Goal: Transaction & Acquisition: Purchase product/service

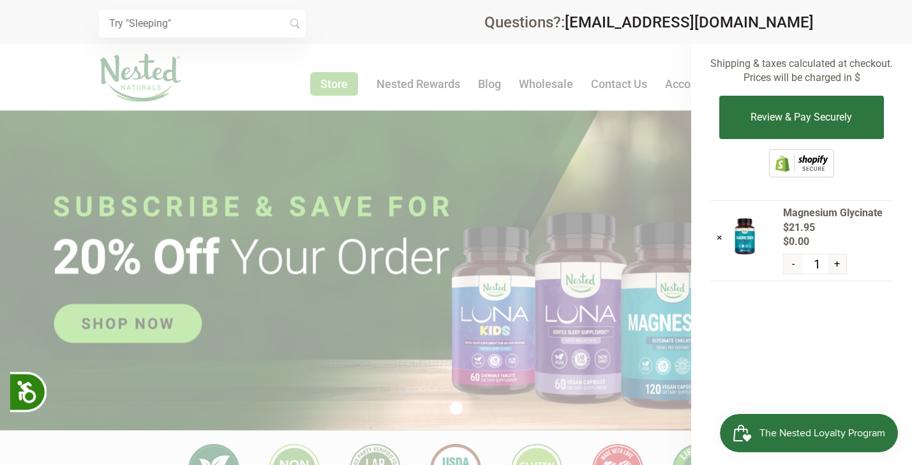
scroll to position [0, 224]
click at [557, 188] on div at bounding box center [456, 232] width 912 height 465
click at [438, 125] on div at bounding box center [456, 232] width 912 height 465
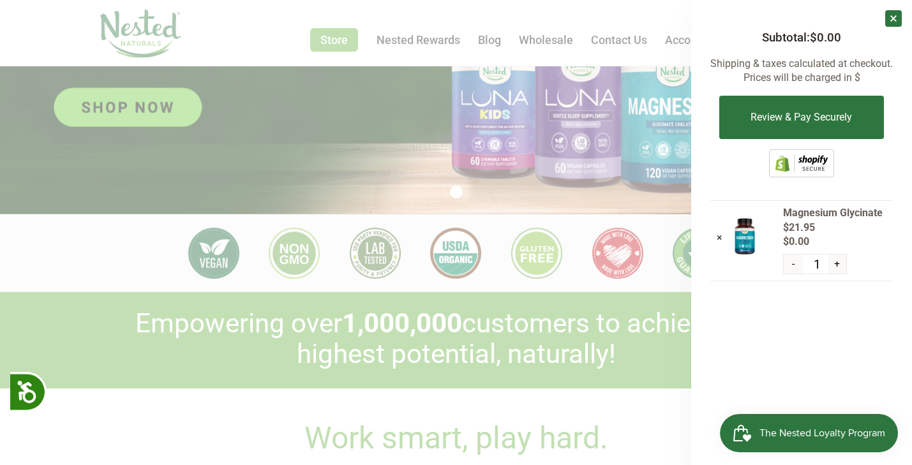
scroll to position [0, 449]
click at [896, 18] on link "×" at bounding box center [893, 18] width 17 height 17
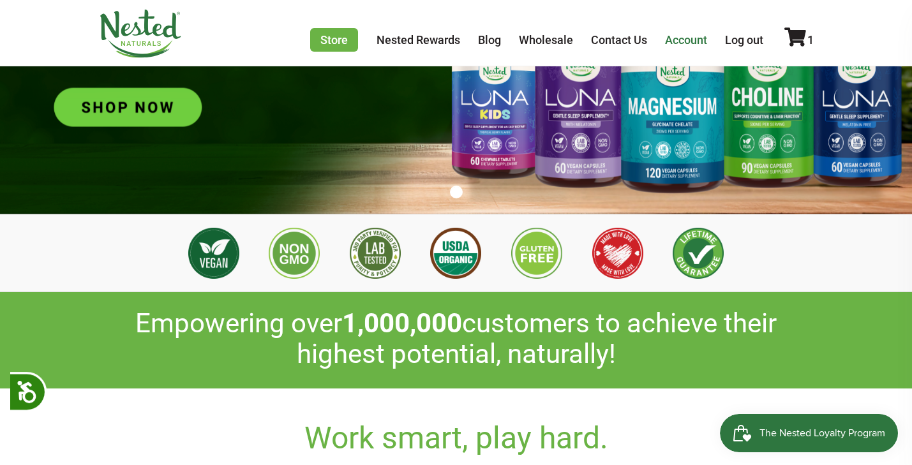
click at [686, 43] on link "Account" at bounding box center [686, 39] width 42 height 13
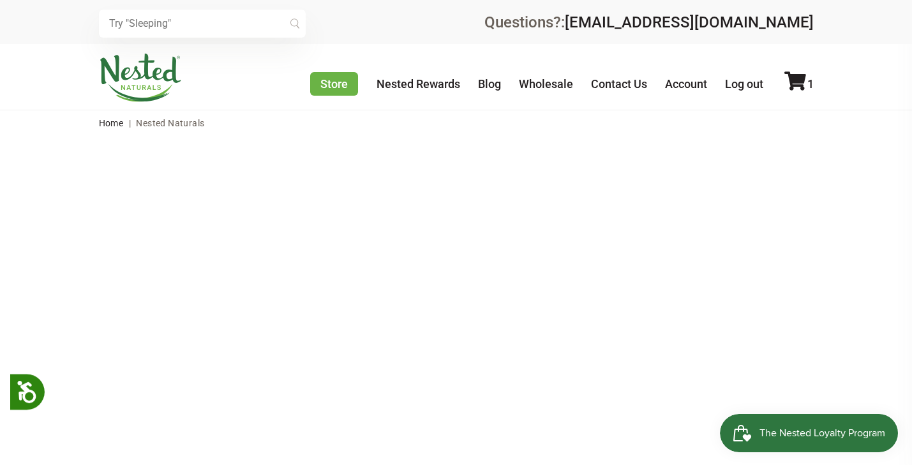
click at [144, 77] on img at bounding box center [140, 78] width 83 height 49
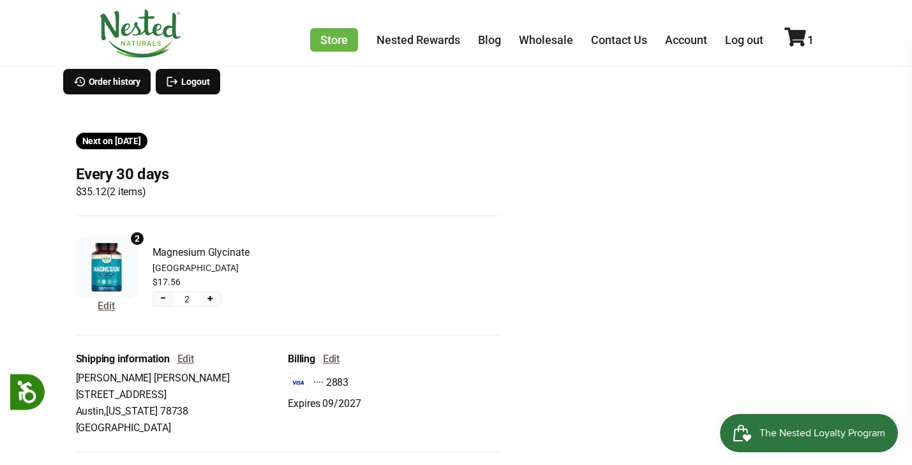
scroll to position [199, 0]
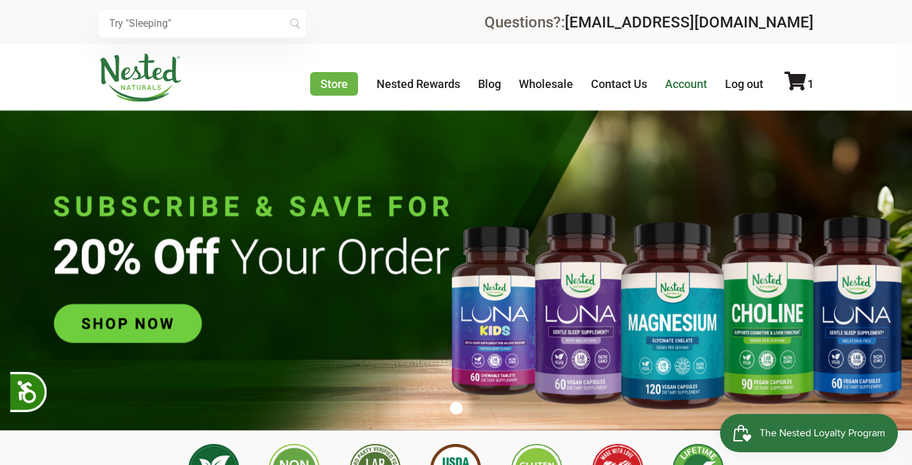
click at [681, 89] on link "Account" at bounding box center [686, 83] width 42 height 13
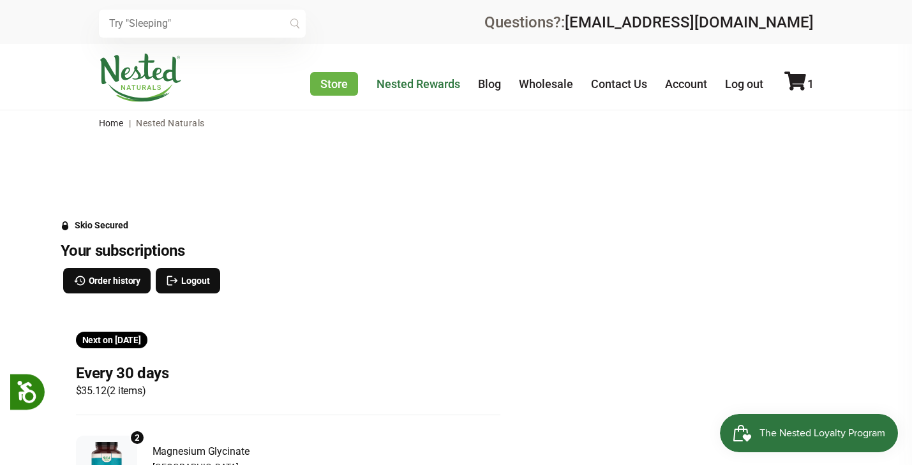
click at [434, 86] on link "Nested Rewards" at bounding box center [419, 83] width 84 height 13
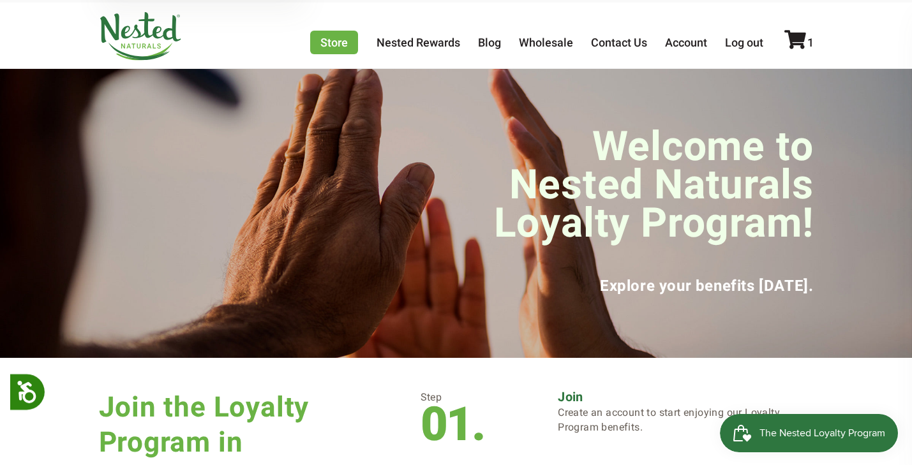
scroll to position [38, 0]
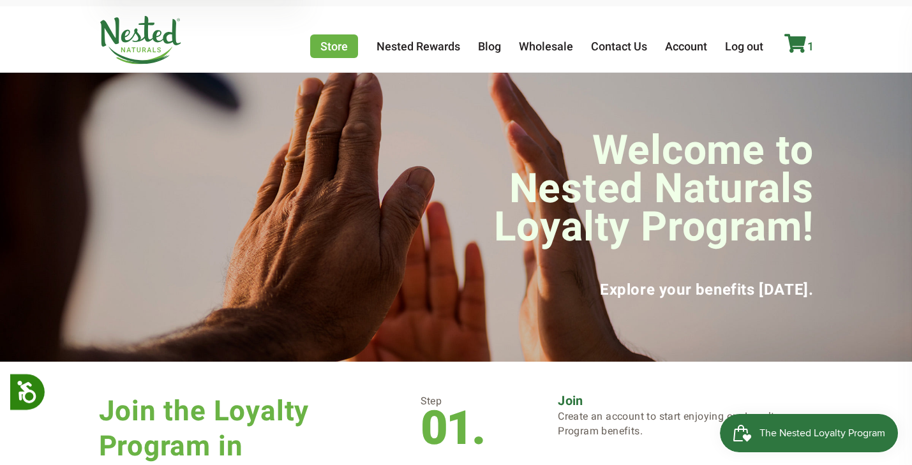
click at [798, 43] on icon at bounding box center [795, 43] width 22 height 19
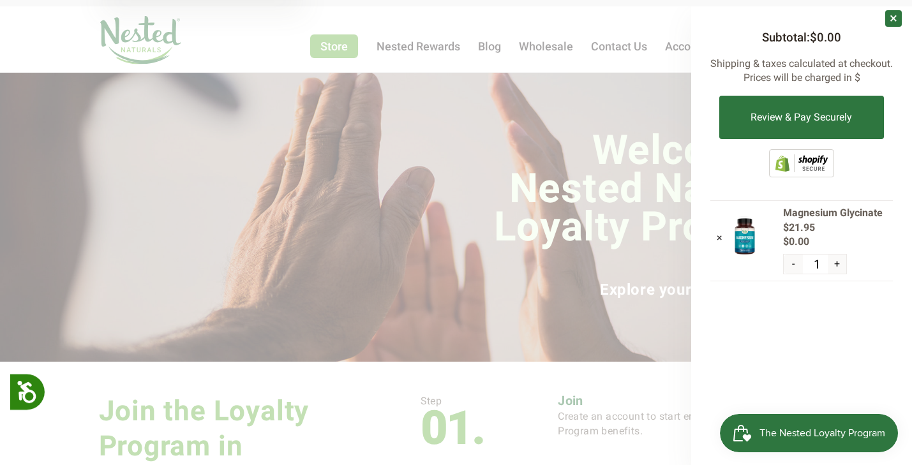
click at [789, 435] on span "The Nested Loyalty Program" at bounding box center [823, 433] width 126 height 19
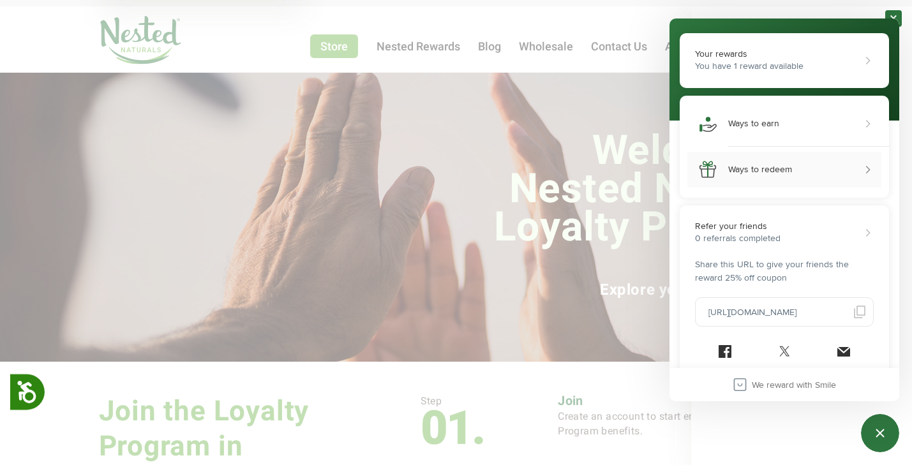
scroll to position [0, 0]
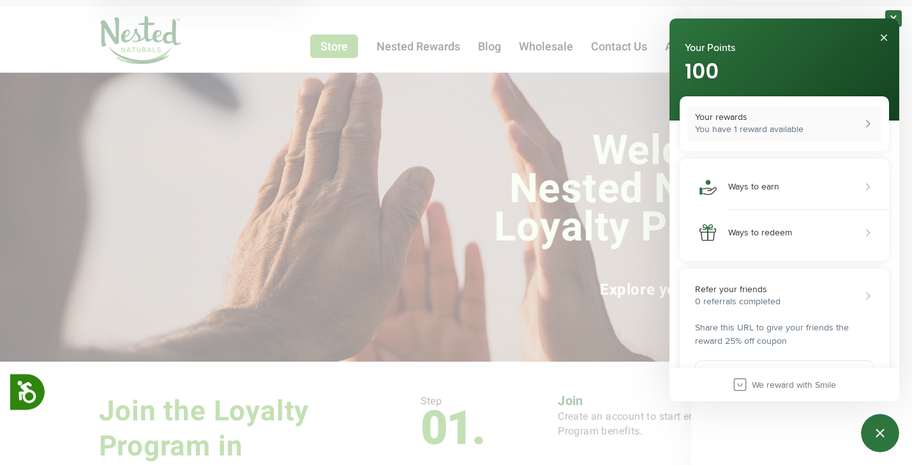
click at [872, 123] on div "Your rewards" at bounding box center [867, 123] width 13 height 13
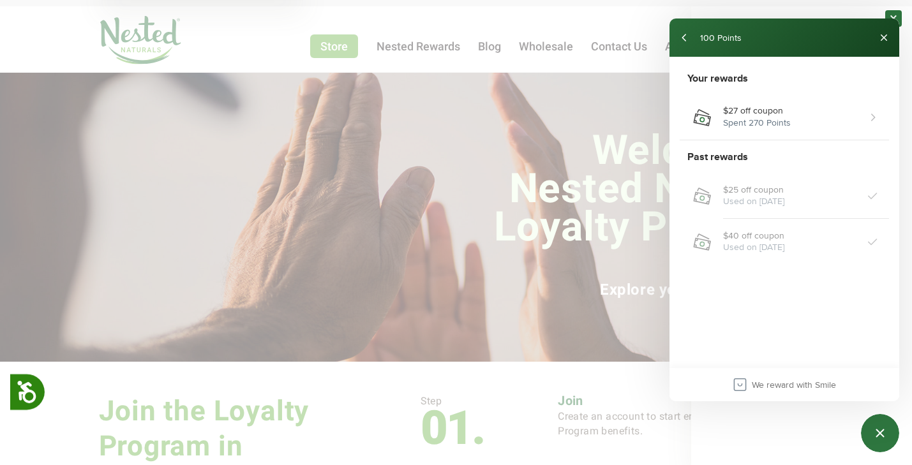
click at [636, 136] on div at bounding box center [456, 232] width 912 height 465
click at [687, 43] on button "back" at bounding box center [685, 37] width 20 height 20
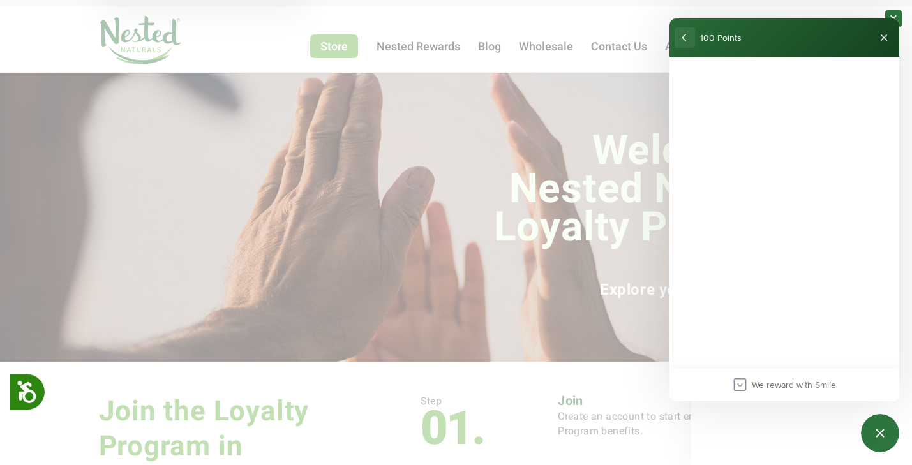
click at [685, 38] on button "back" at bounding box center [685, 37] width 20 height 20
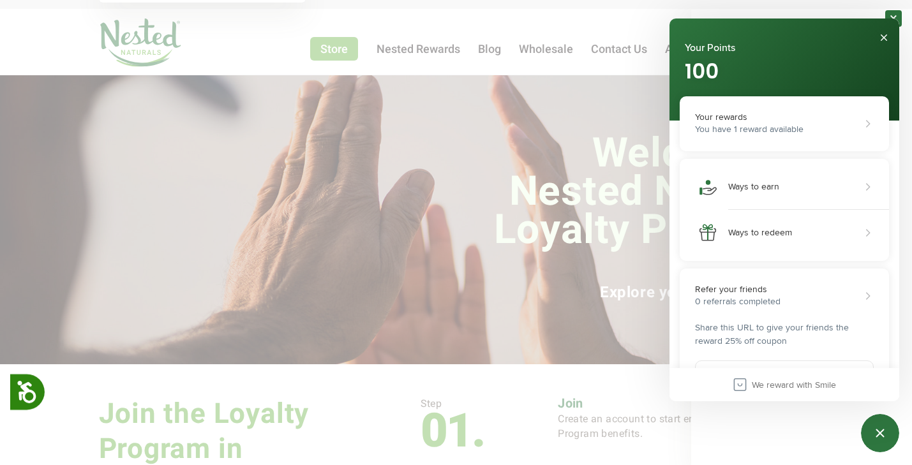
scroll to position [37, 0]
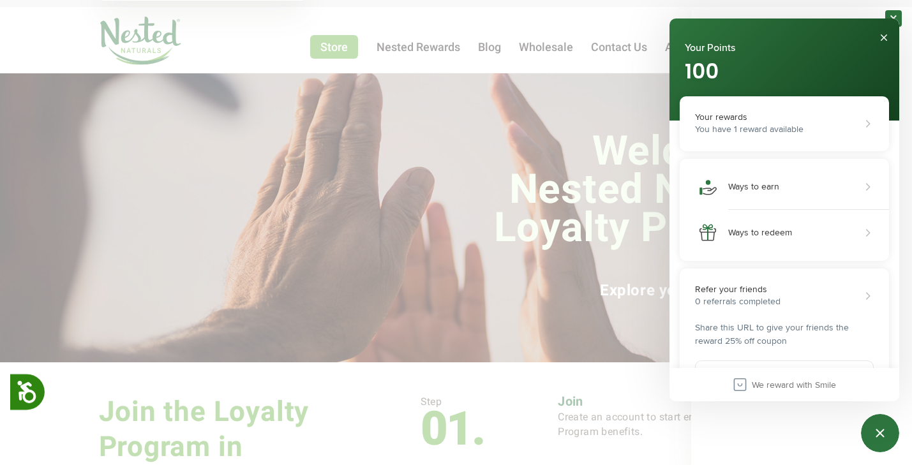
click at [642, 184] on div at bounding box center [456, 232] width 912 height 465
click at [885, 39] on button "Close" at bounding box center [884, 37] width 20 height 20
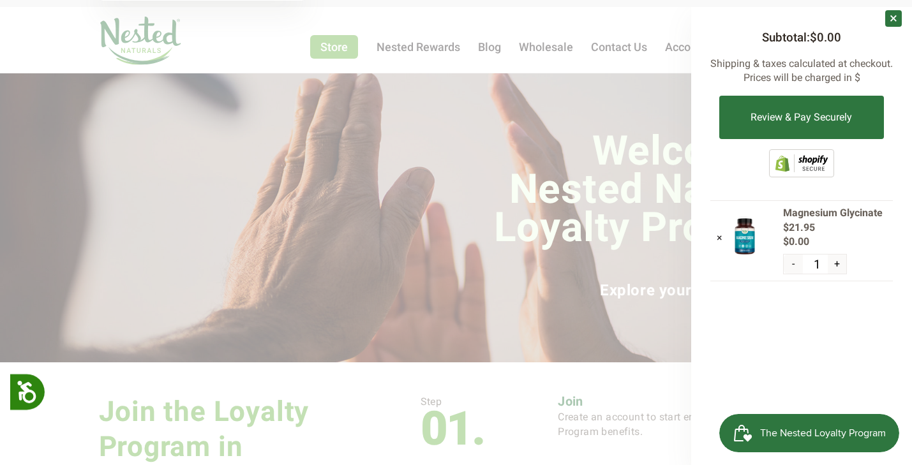
click at [840, 261] on button "+" at bounding box center [837, 264] width 19 height 19
type input "2"
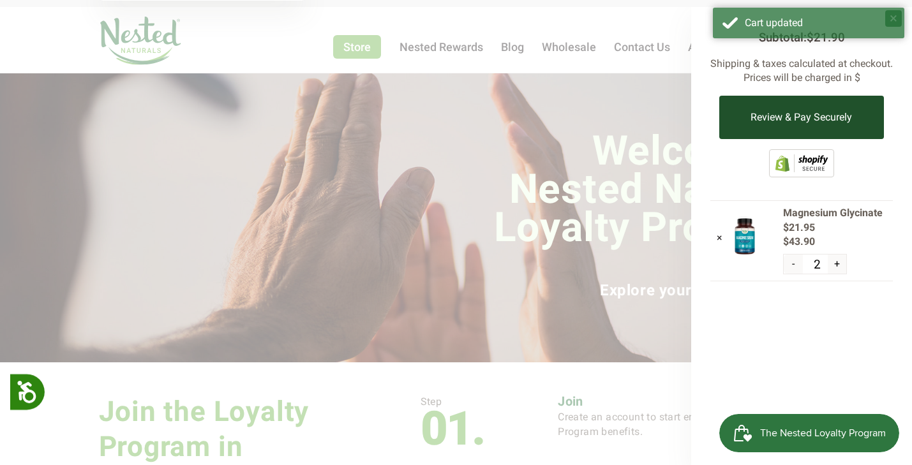
click at [794, 117] on button "Review & Pay Securely" at bounding box center [801, 117] width 164 height 43
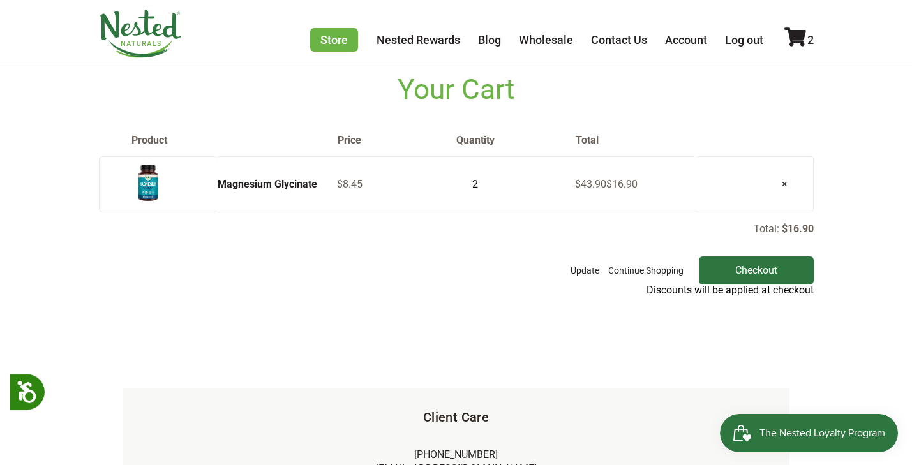
scroll to position [91, 0]
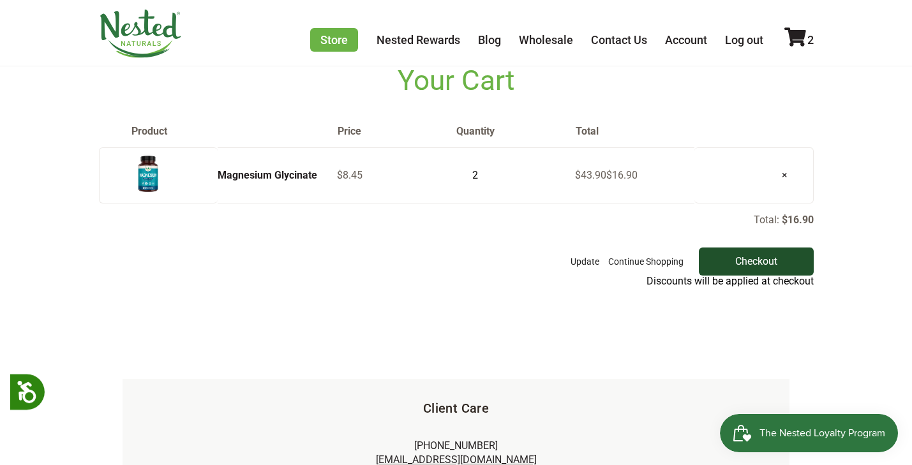
click at [760, 253] on input "Checkout" at bounding box center [756, 262] width 115 height 28
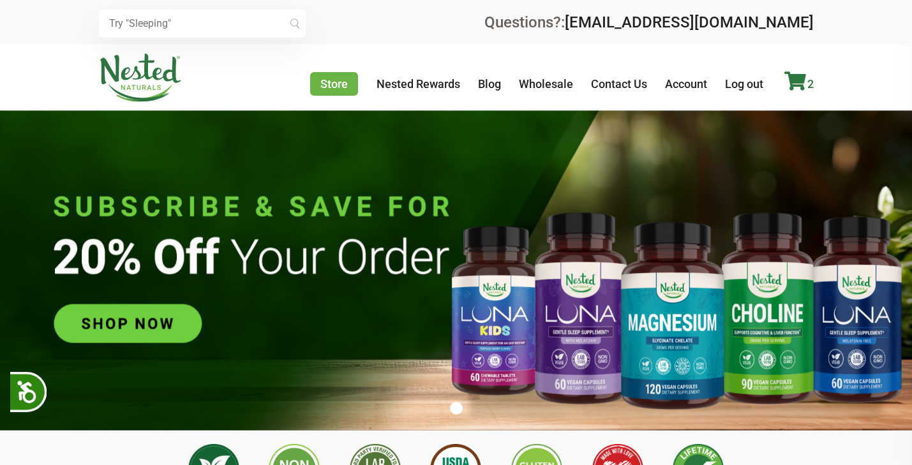
click at [800, 87] on icon at bounding box center [795, 80] width 22 height 19
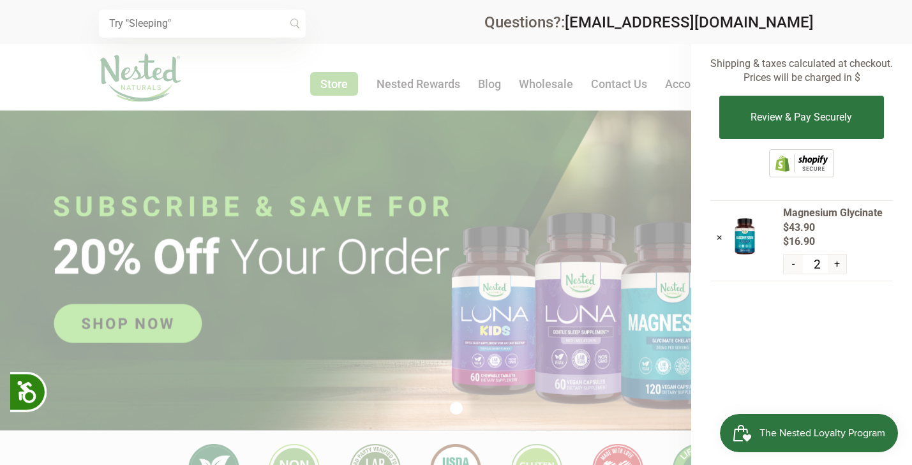
click at [792, 431] on span "The Nested Loyalty Program" at bounding box center [823, 433] width 126 height 19
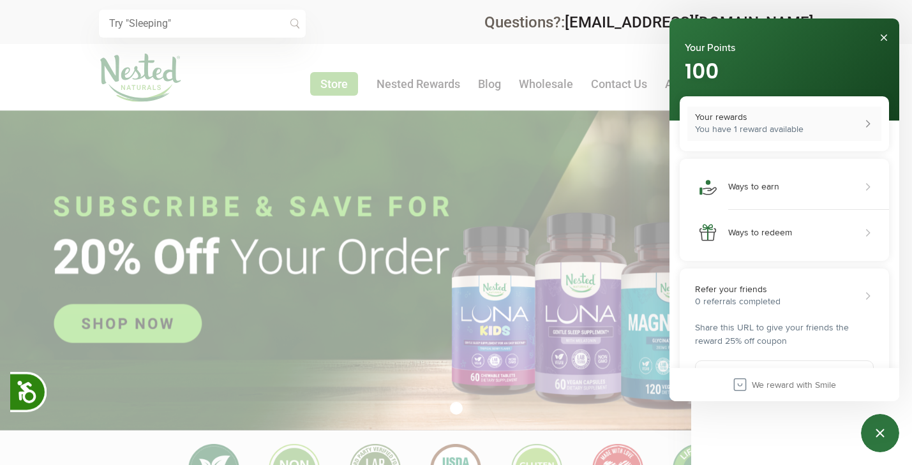
click at [868, 122] on div "Your rewards" at bounding box center [867, 123] width 13 height 13
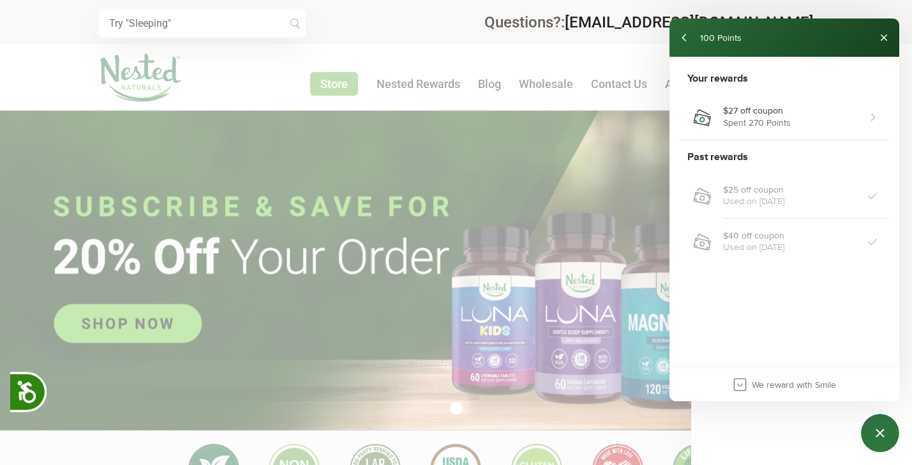
scroll to position [0, 449]
click at [686, 33] on button "back" at bounding box center [685, 37] width 20 height 20
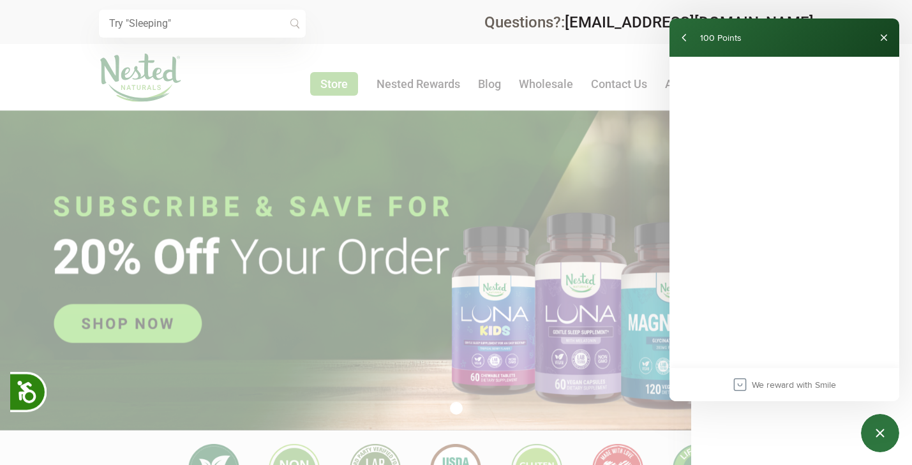
click at [608, 151] on div at bounding box center [456, 232] width 912 height 465
click at [885, 38] on button "Close" at bounding box center [884, 37] width 20 height 20
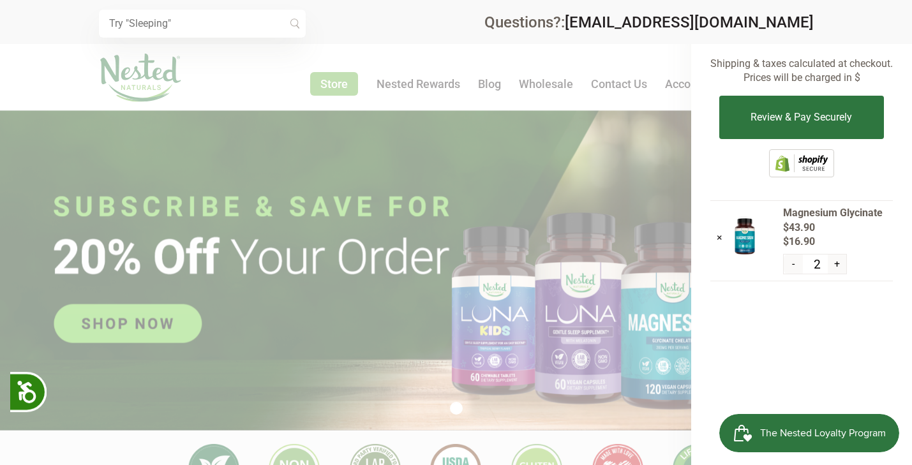
click at [620, 130] on div at bounding box center [456, 232] width 912 height 465
click at [598, 64] on div at bounding box center [456, 232] width 912 height 465
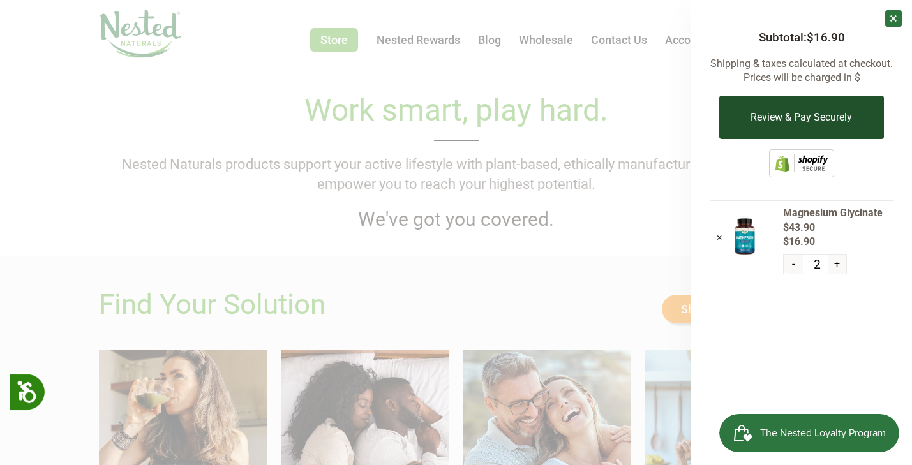
scroll to position [546, 0]
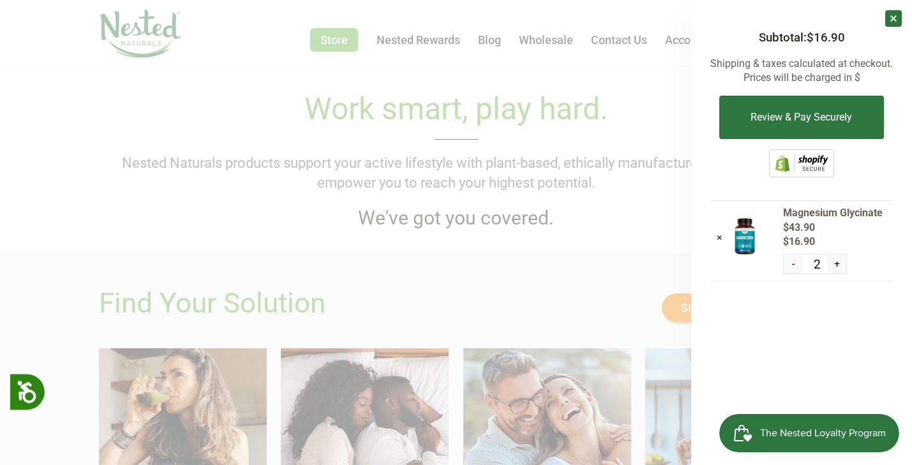
click at [893, 14] on link "×" at bounding box center [893, 18] width 17 height 17
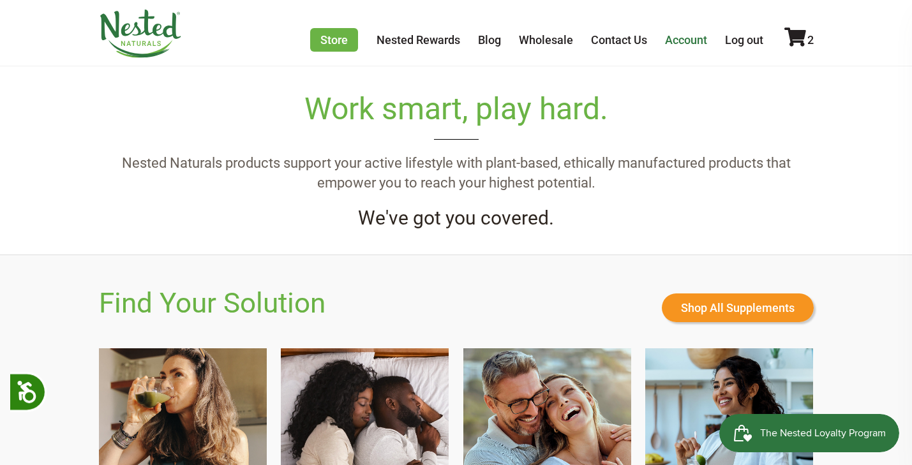
click at [676, 40] on link "Account" at bounding box center [686, 39] width 42 height 13
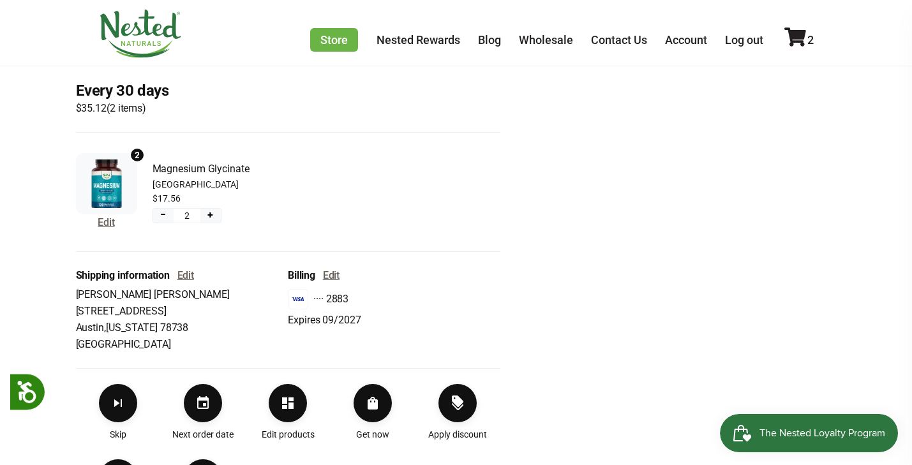
scroll to position [337, 0]
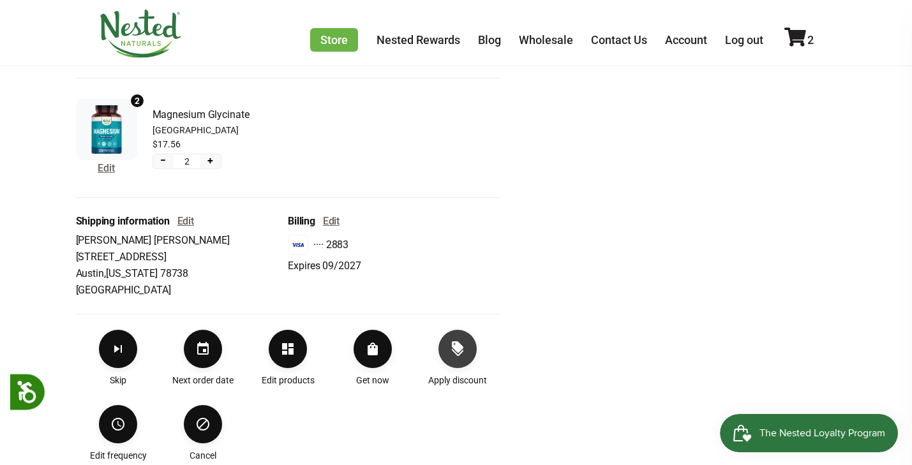
click at [461, 351] on icon "Apply discount" at bounding box center [457, 348] width 15 height 15
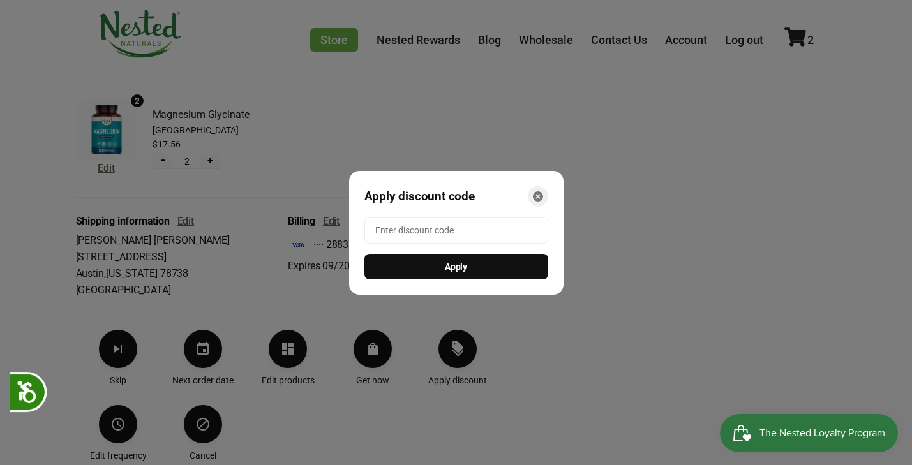
click at [539, 192] on icon "Close" at bounding box center [538, 196] width 10 height 10
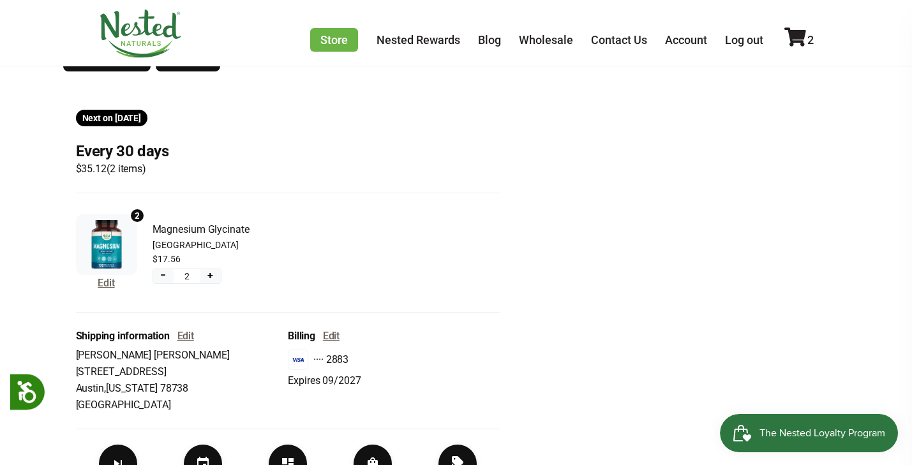
scroll to position [223, 0]
click at [797, 38] on icon at bounding box center [795, 36] width 22 height 19
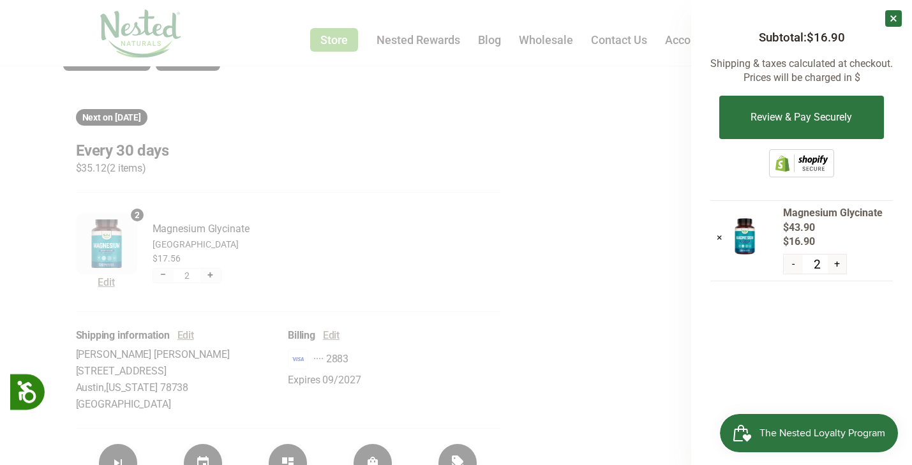
click at [793, 261] on button "-" at bounding box center [793, 264] width 19 height 19
type input "1"
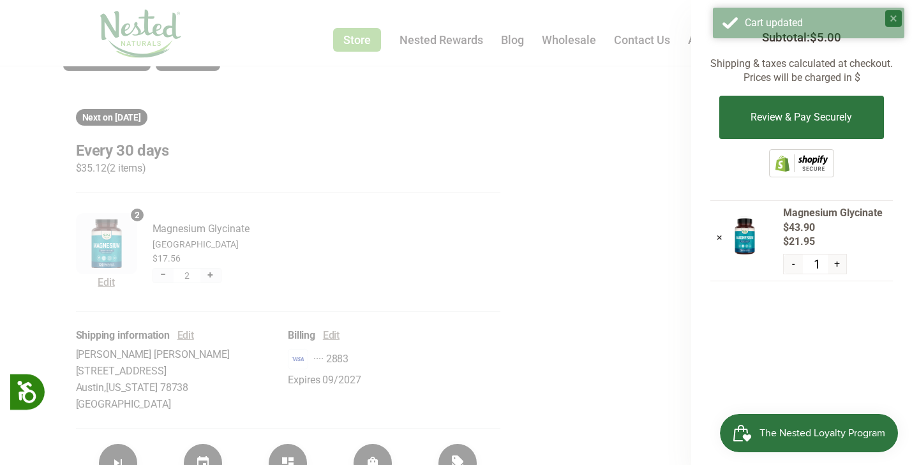
click at [793, 261] on button "-" at bounding box center [793, 264] width 19 height 19
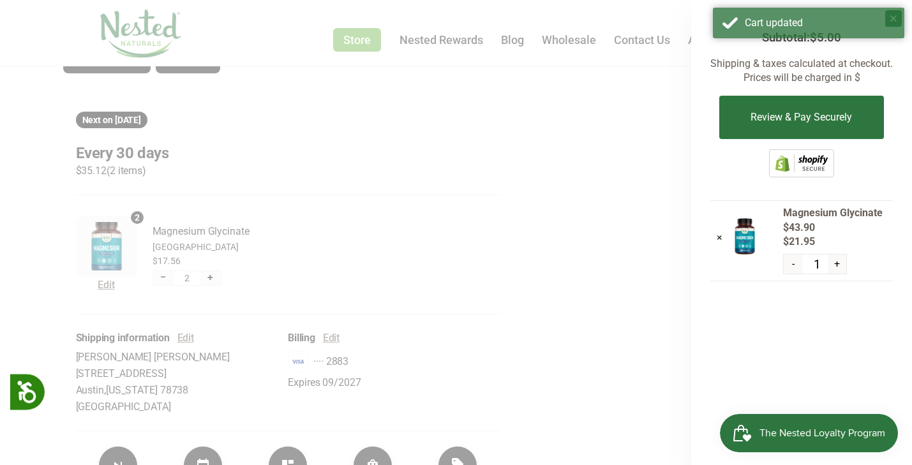
scroll to position [220, 0]
click at [818, 430] on span "The Nested Loyalty Program" at bounding box center [823, 433] width 126 height 19
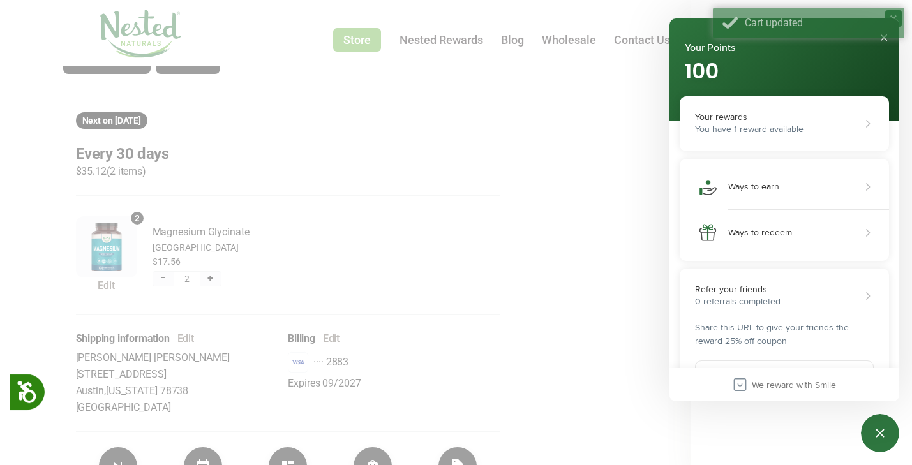
scroll to position [0, 0]
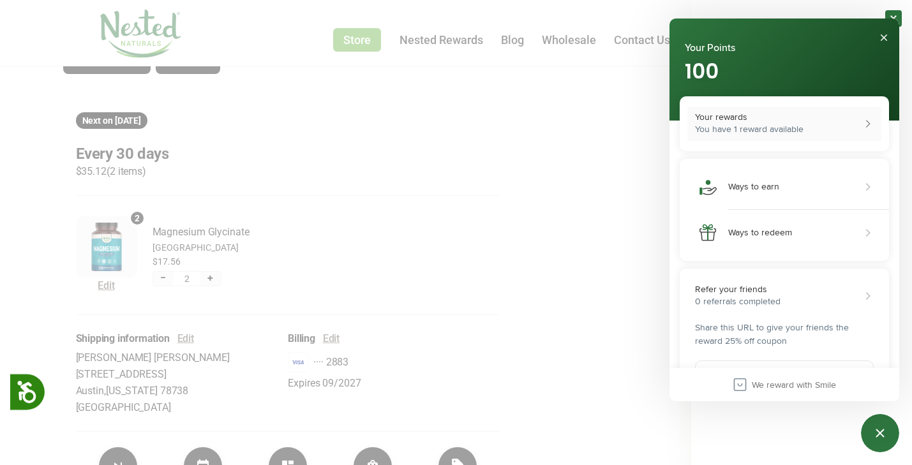
click at [867, 120] on div "Your rewards" at bounding box center [867, 123] width 13 height 13
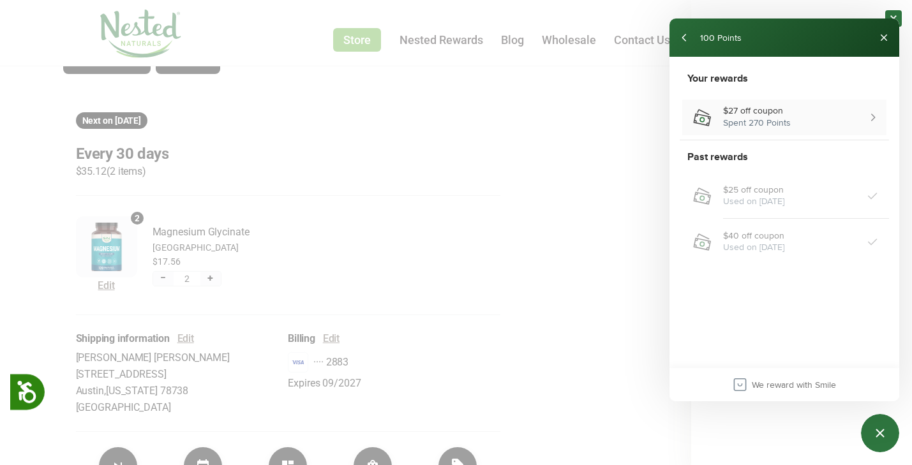
click at [874, 119] on div "$27 off coupon" at bounding box center [872, 117] width 13 height 13
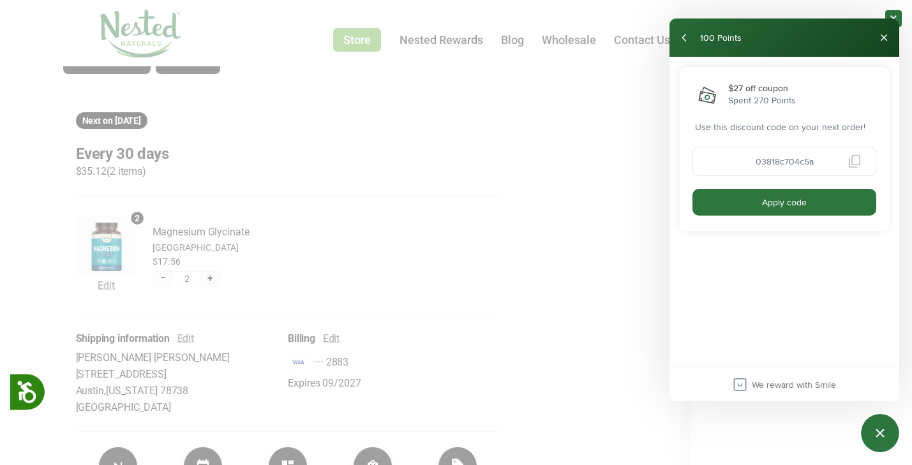
drag, startPoint x: 756, startPoint y: 164, endPoint x: 815, endPoint y: 167, distance: 59.4
click at [815, 167] on input "03818c704c5a" at bounding box center [785, 161] width 184 height 29
click at [857, 162] on button "Copy coupon code" at bounding box center [854, 161] width 23 height 23
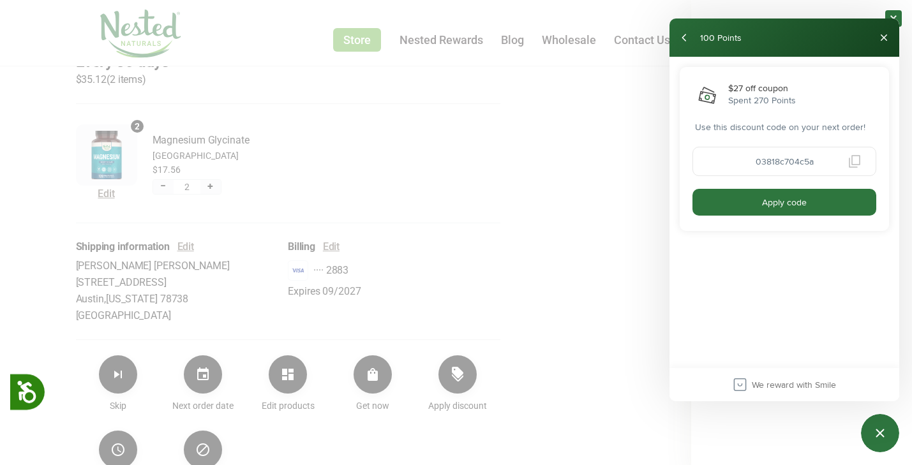
scroll to position [311, 0]
click at [625, 197] on div at bounding box center [456, 232] width 912 height 465
click at [458, 384] on div at bounding box center [456, 232] width 912 height 465
click at [887, 35] on button "Close" at bounding box center [884, 37] width 20 height 20
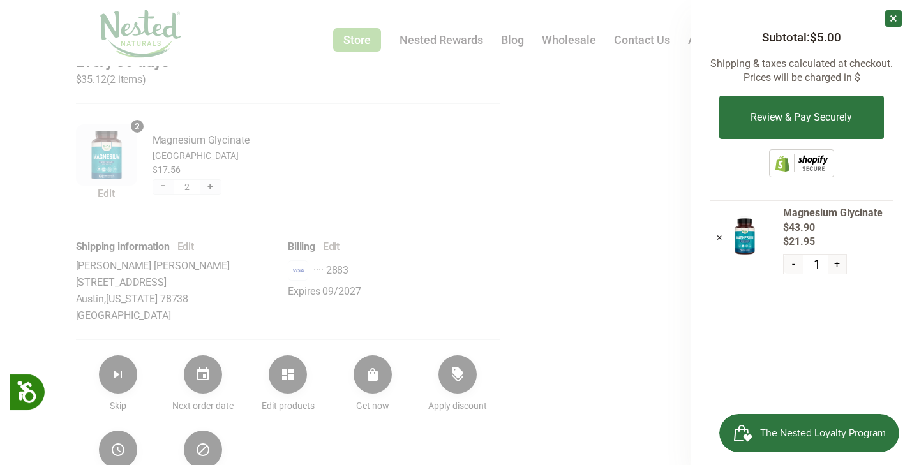
click at [464, 384] on div at bounding box center [456, 232] width 912 height 465
click at [604, 285] on div at bounding box center [456, 232] width 912 height 465
click at [891, 15] on link "×" at bounding box center [893, 18] width 17 height 17
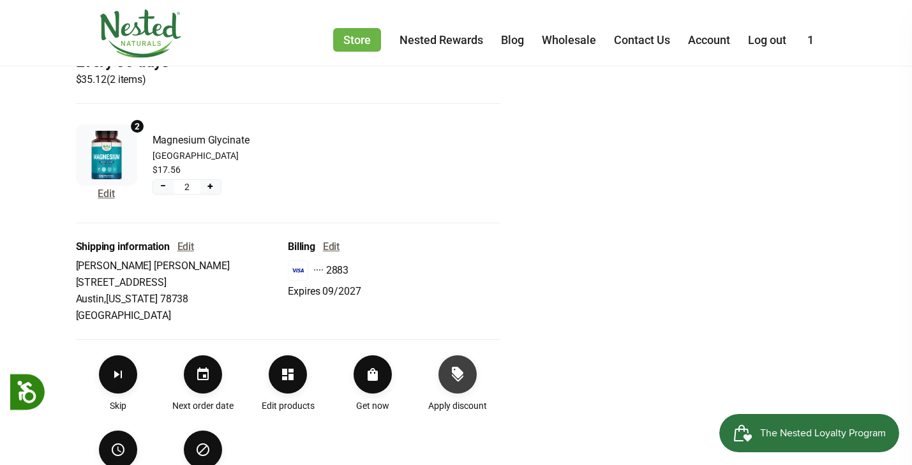
click at [460, 377] on icon "Apply discount" at bounding box center [457, 372] width 11 height 11
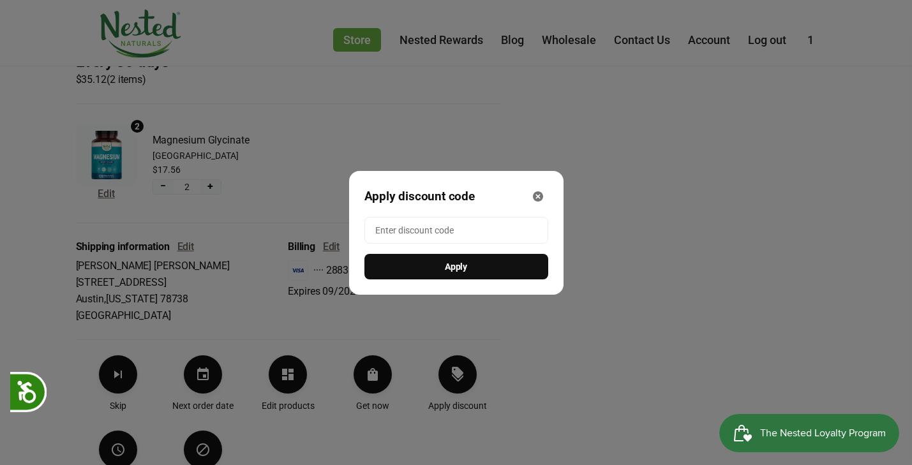
paste input "03818c704c5a"
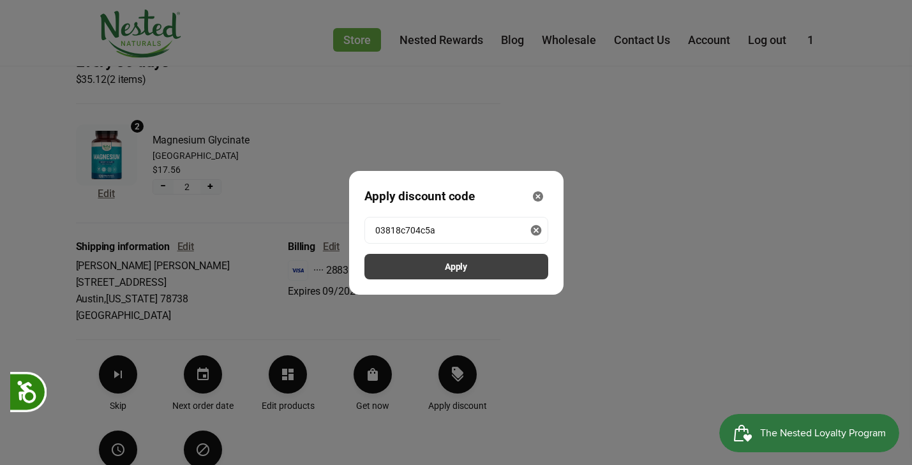
type input "03818c704c5a"
click at [465, 264] on span "Apply" at bounding box center [456, 267] width 23 height 14
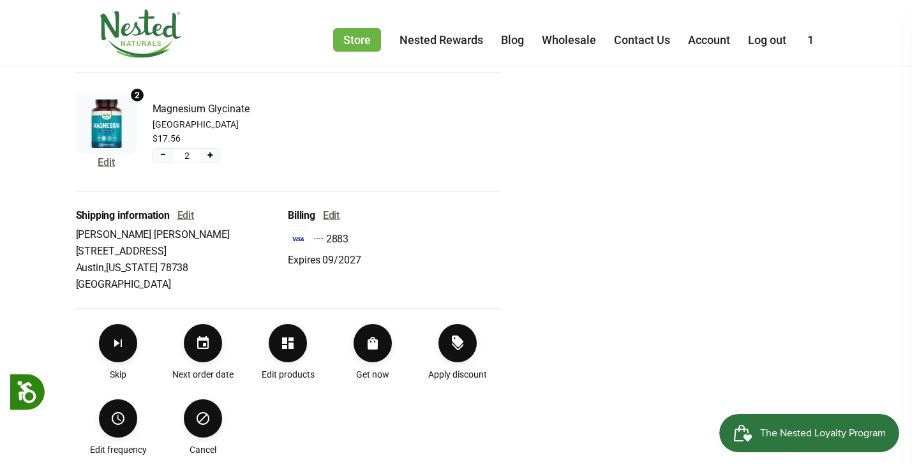
scroll to position [360, 0]
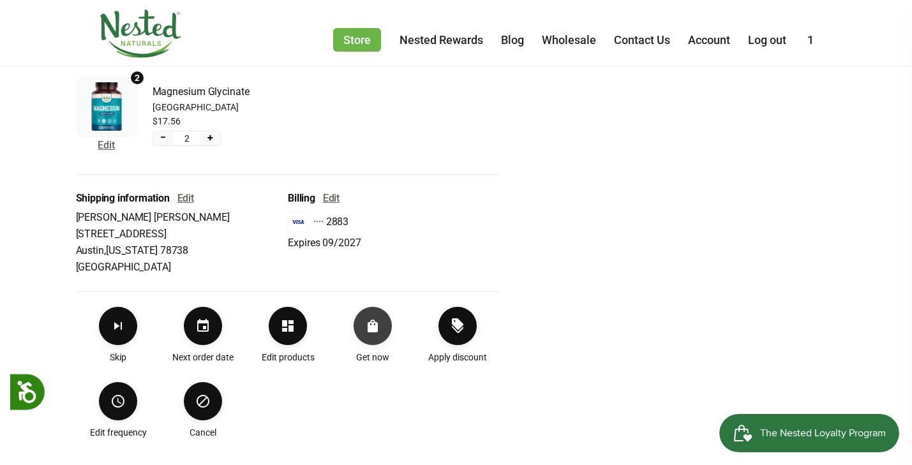
click at [364, 328] on button "Order Now" at bounding box center [373, 326] width 38 height 38
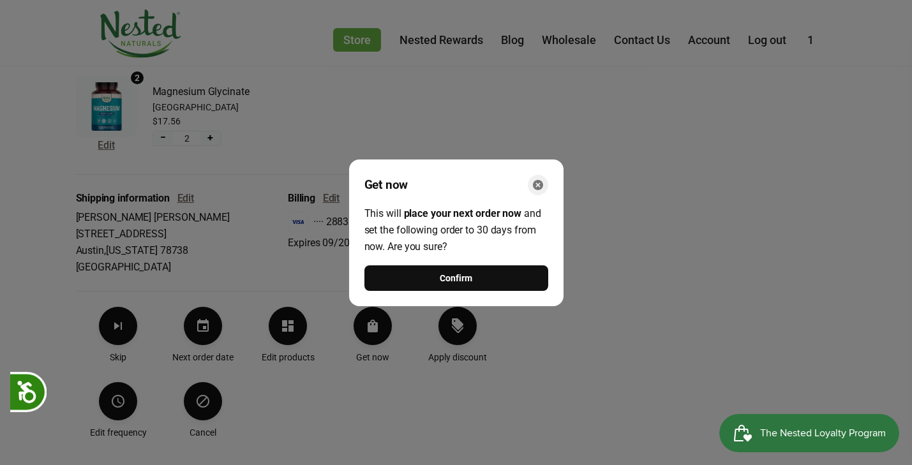
click at [538, 184] on icon "Close" at bounding box center [538, 185] width 10 height 10
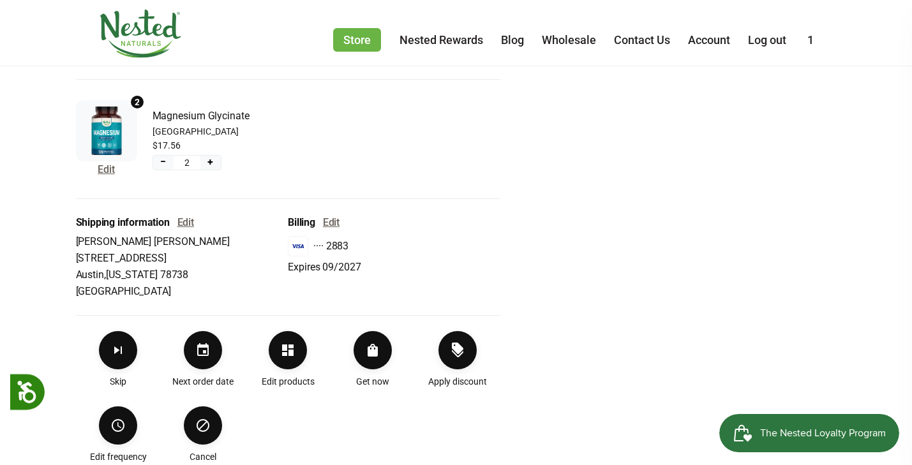
scroll to position [339, 0]
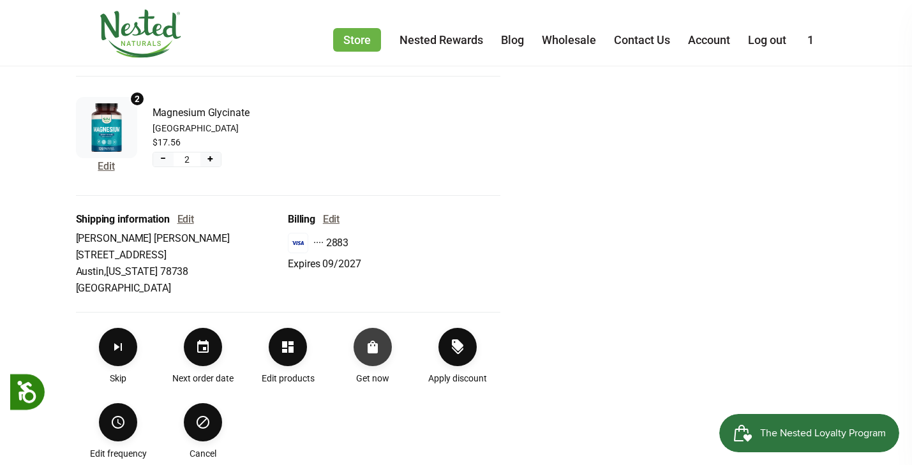
click at [371, 355] on button "Order Now" at bounding box center [373, 347] width 38 height 38
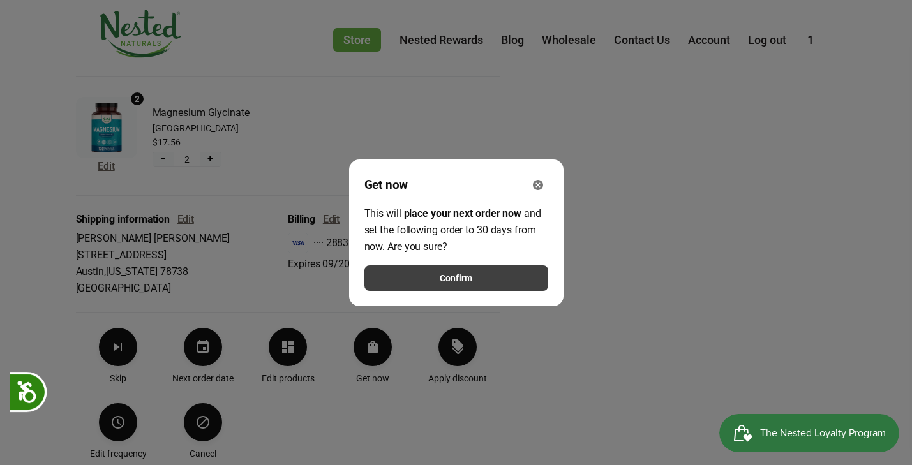
click at [459, 278] on span "Confirm" at bounding box center [456, 278] width 32 height 14
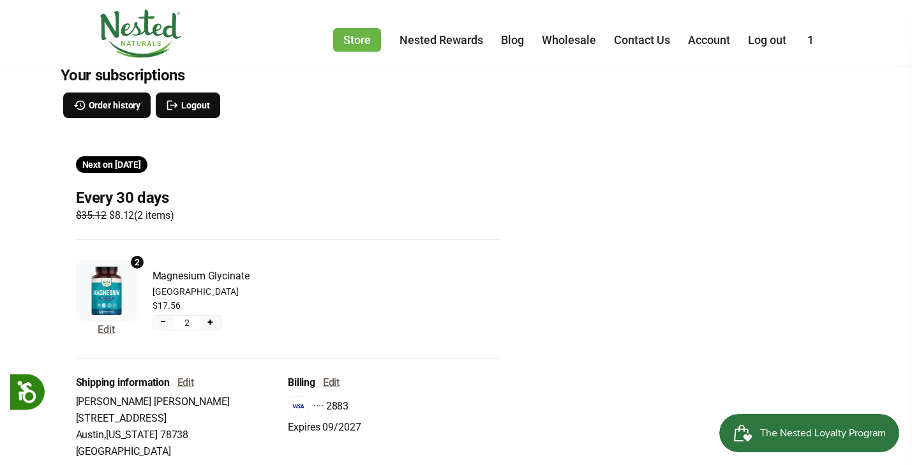
scroll to position [156, 0]
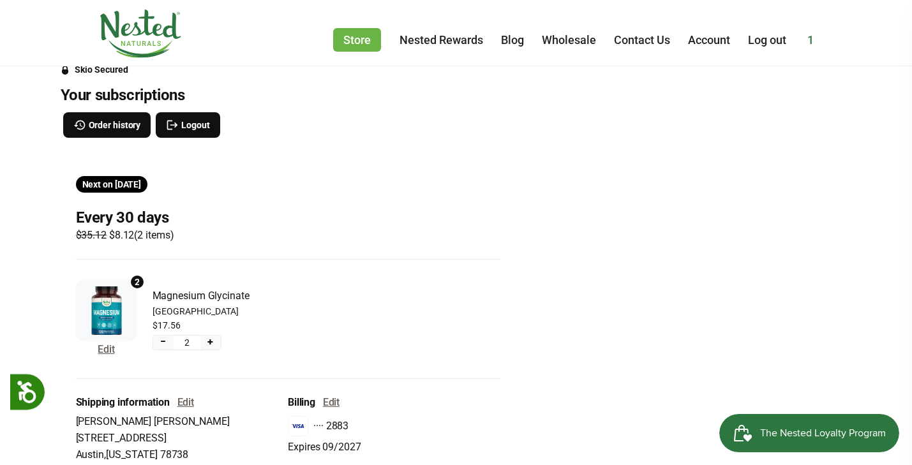
click at [811, 43] on link "1" at bounding box center [810, 39] width 6 height 13
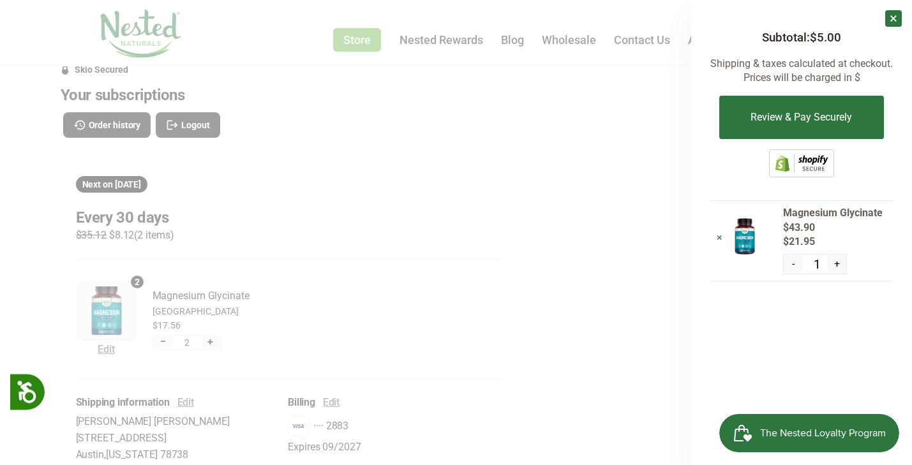
click at [721, 233] on link "×" at bounding box center [720, 238] width 6 height 12
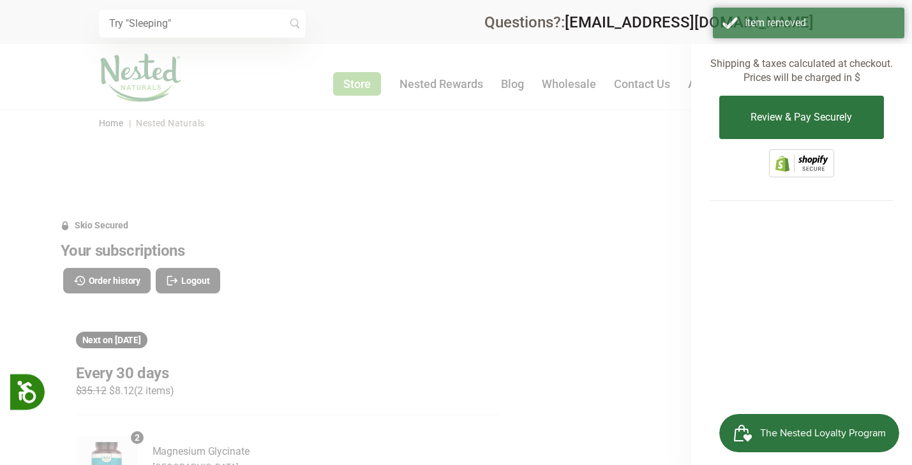
click at [472, 43] on div "× Recommended Products Previous 150 4.9 [PERSON_NAME] Gentle Sleep Supplement $…" at bounding box center [456, 22] width 912 height 44
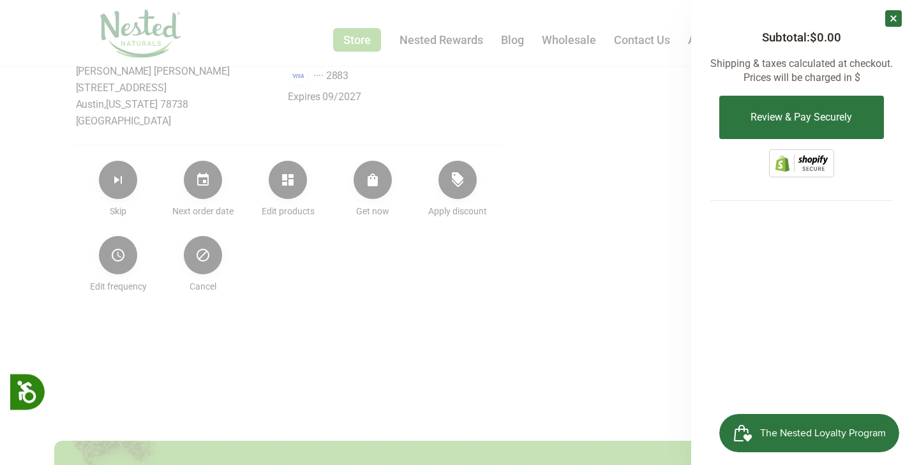
scroll to position [507, 0]
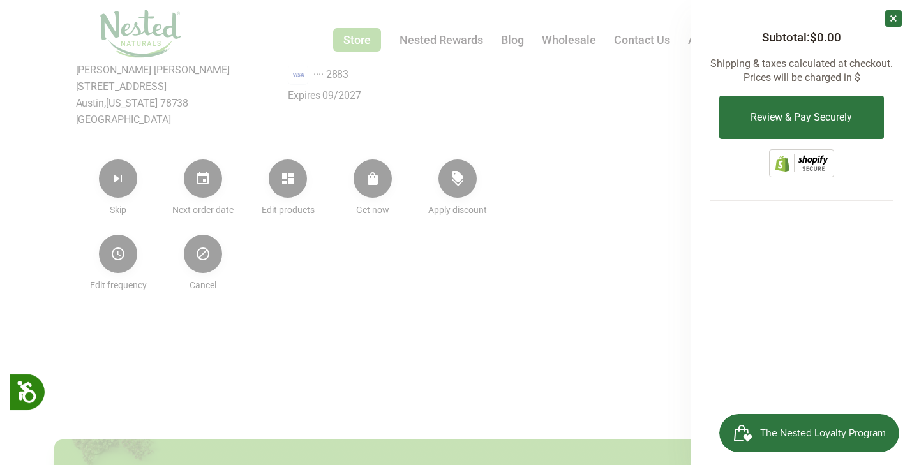
click at [894, 16] on link "×" at bounding box center [893, 18] width 17 height 17
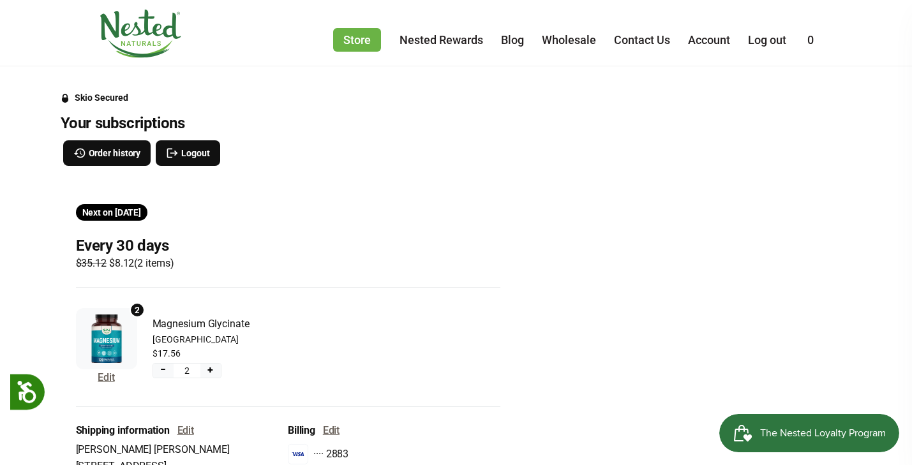
scroll to position [128, 0]
click at [444, 44] on link "Nested Rewards" at bounding box center [442, 39] width 84 height 13
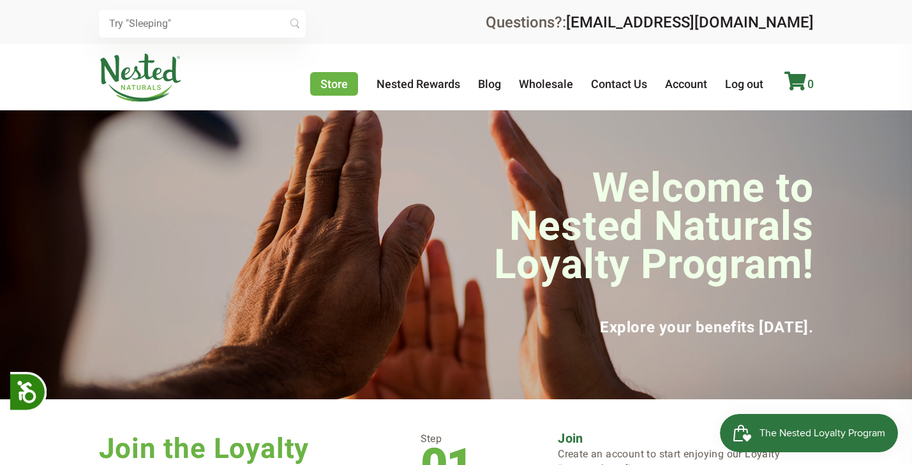
click at [797, 78] on icon at bounding box center [795, 80] width 22 height 19
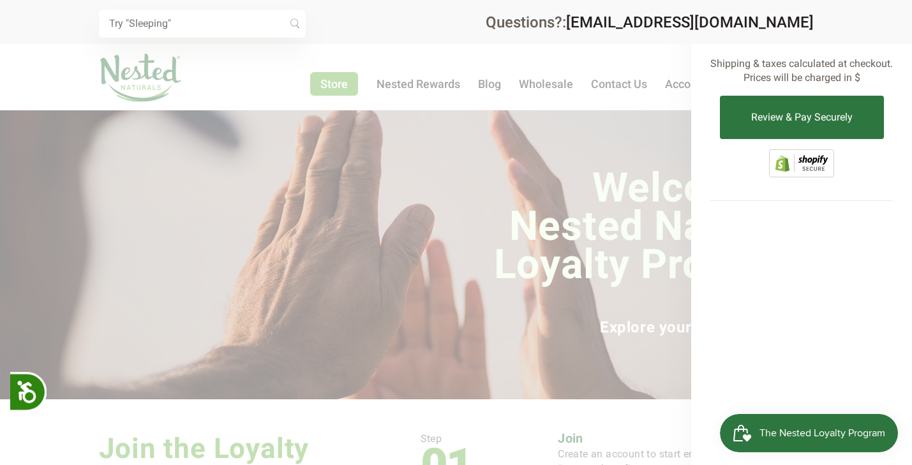
click at [785, 433] on span "The Nested Loyalty Program" at bounding box center [823, 433] width 126 height 19
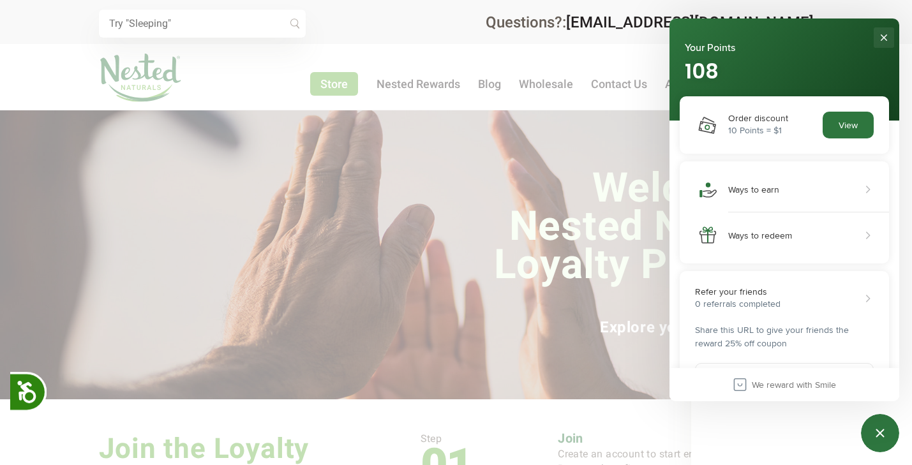
click at [885, 34] on button "Close" at bounding box center [884, 37] width 20 height 20
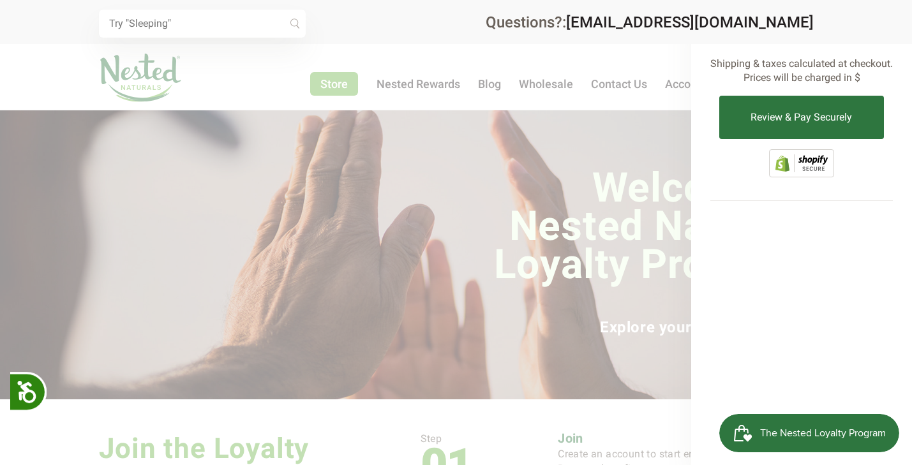
click at [801, 428] on div "The Nested Loyalty Program" at bounding box center [823, 433] width 126 height 19
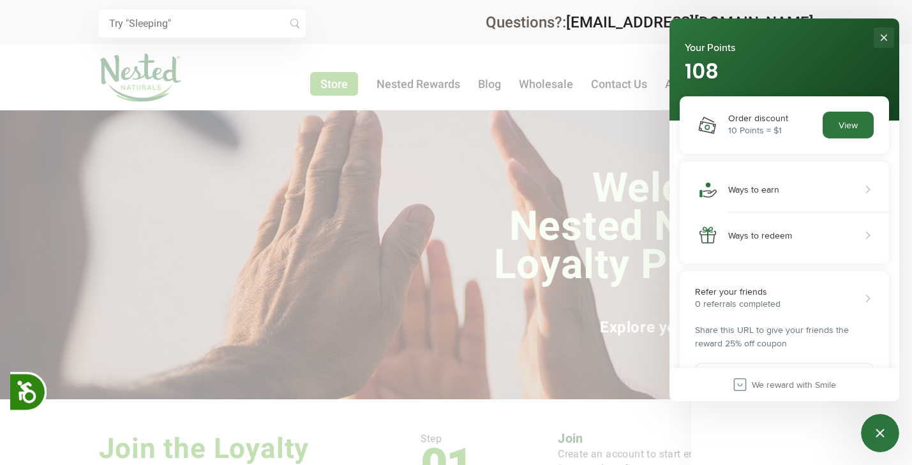
click at [883, 34] on button "Close" at bounding box center [884, 37] width 20 height 20
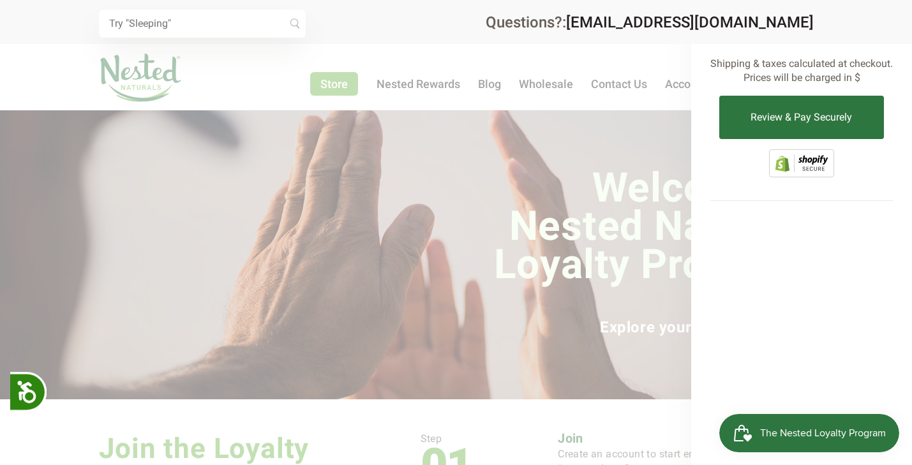
click at [622, 190] on div at bounding box center [456, 232] width 912 height 465
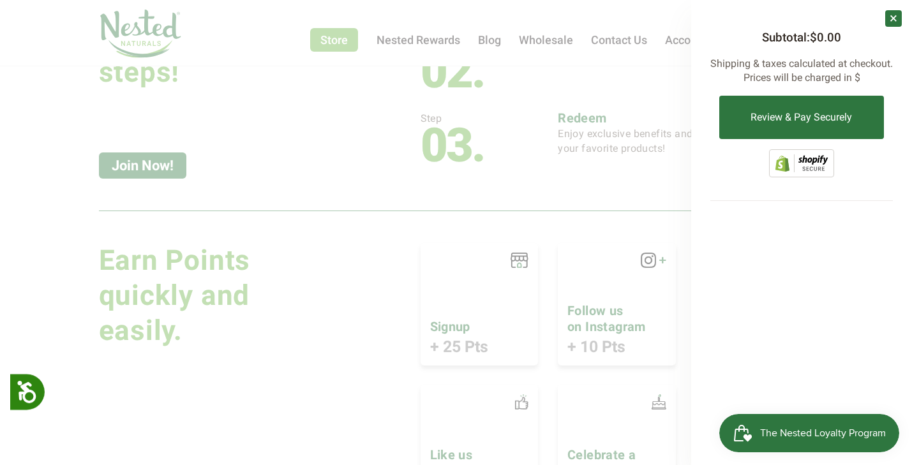
scroll to position [488, 0]
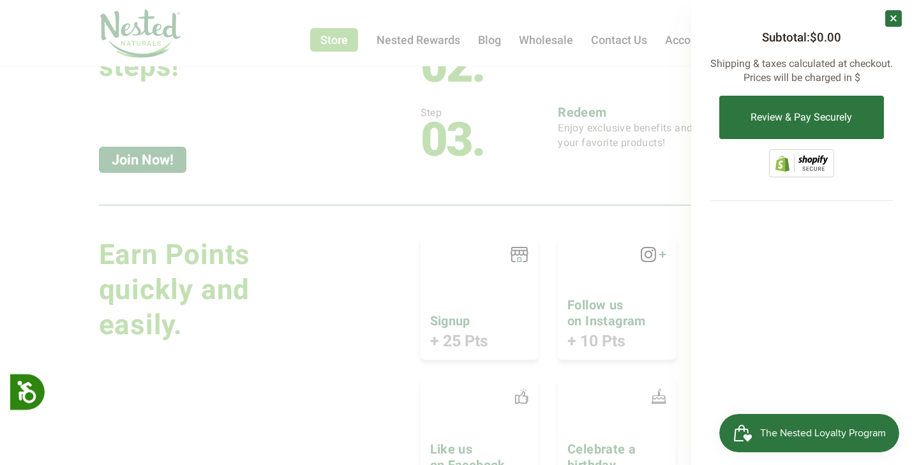
click at [890, 20] on link "×" at bounding box center [893, 18] width 17 height 17
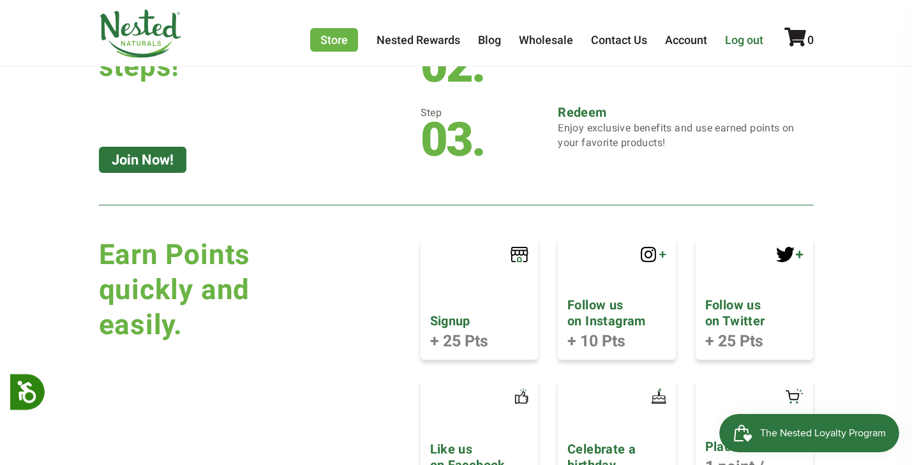
click at [751, 38] on link "Log out" at bounding box center [744, 39] width 38 height 13
